Goal: Task Accomplishment & Management: Use online tool/utility

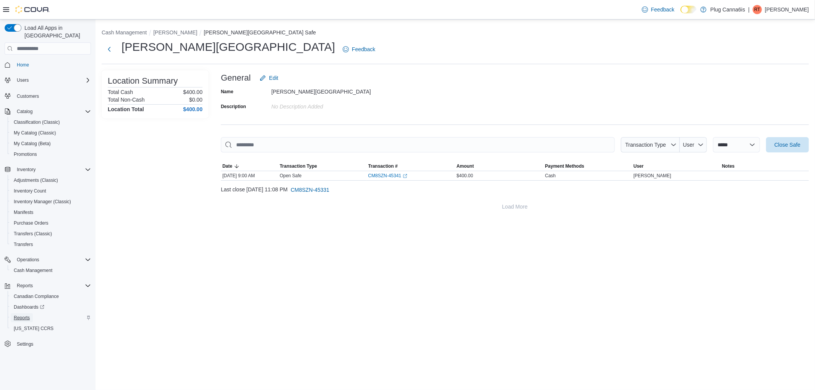
click at [27, 315] on span "Reports" at bounding box center [22, 318] width 16 height 6
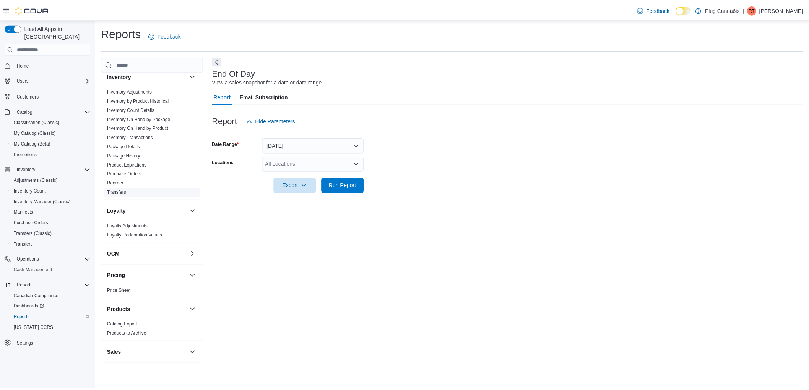
scroll to position [382, 0]
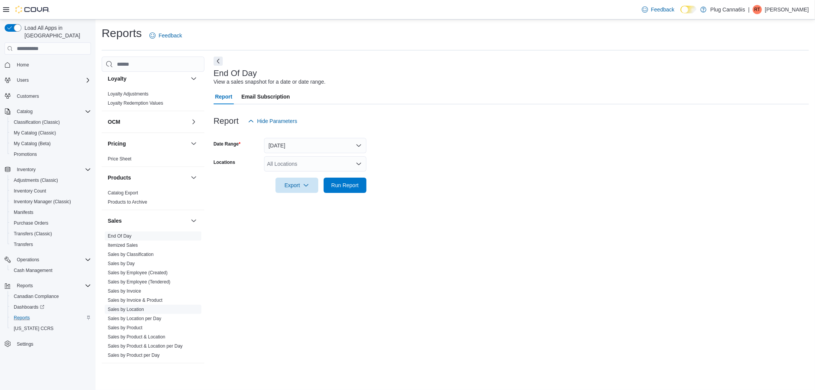
click at [131, 308] on link "Sales by Location" at bounding box center [126, 309] width 36 height 5
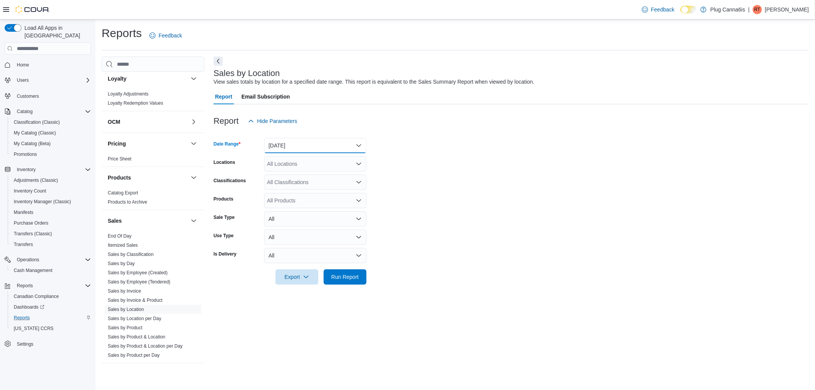
click at [363, 144] on button "[DATE]" at bounding box center [315, 145] width 102 height 15
click at [320, 180] on span "[DATE]" at bounding box center [319, 176] width 87 height 9
click at [348, 280] on span "Run Report" at bounding box center [345, 277] width 28 height 8
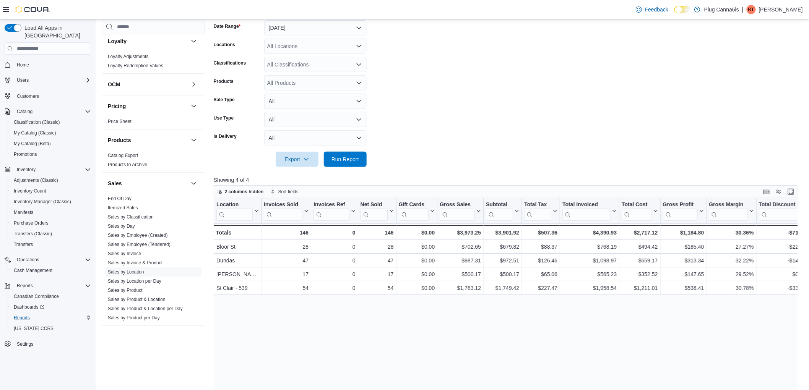
scroll to position [127, 0]
